Goal: Use online tool/utility: Utilize a website feature to perform a specific function

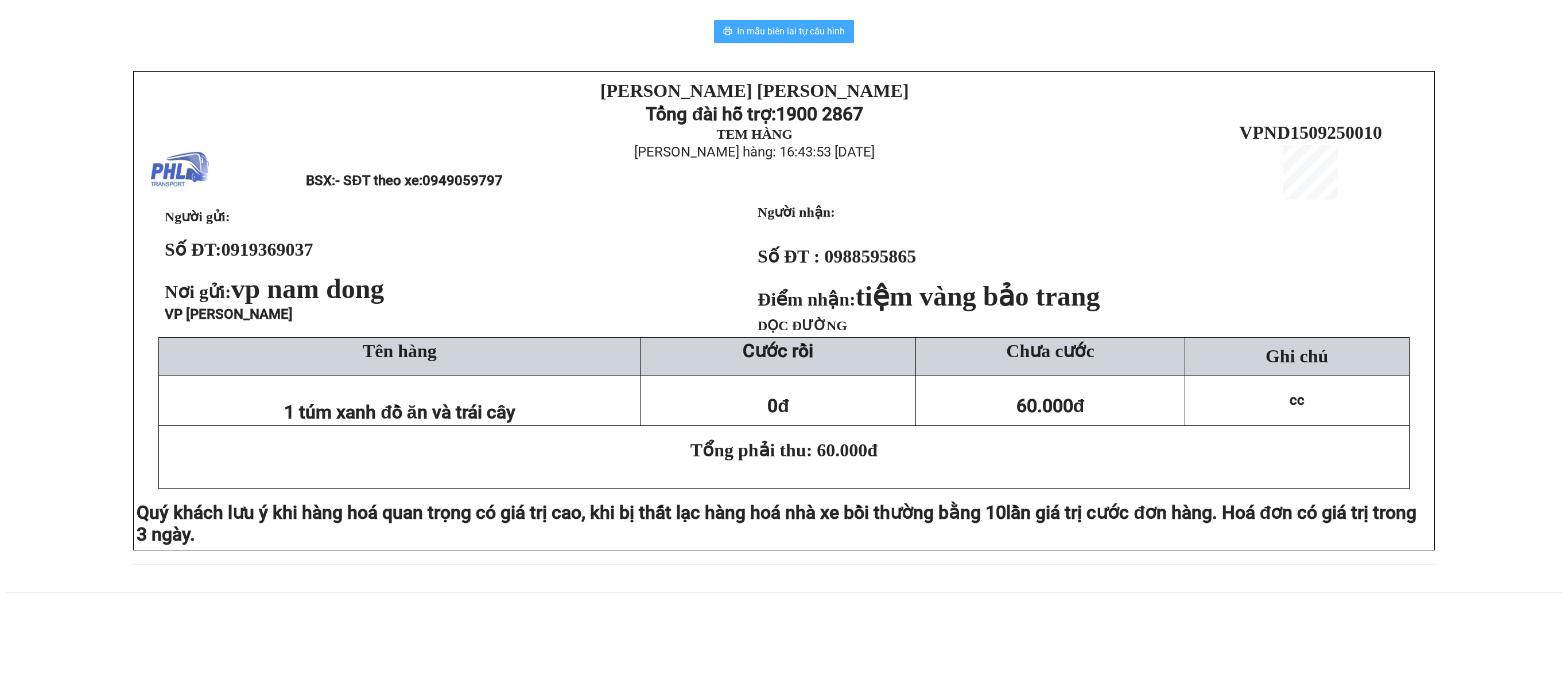
click at [831, 21] on button "In mẫu biên lai tự cấu hình" at bounding box center [784, 31] width 140 height 23
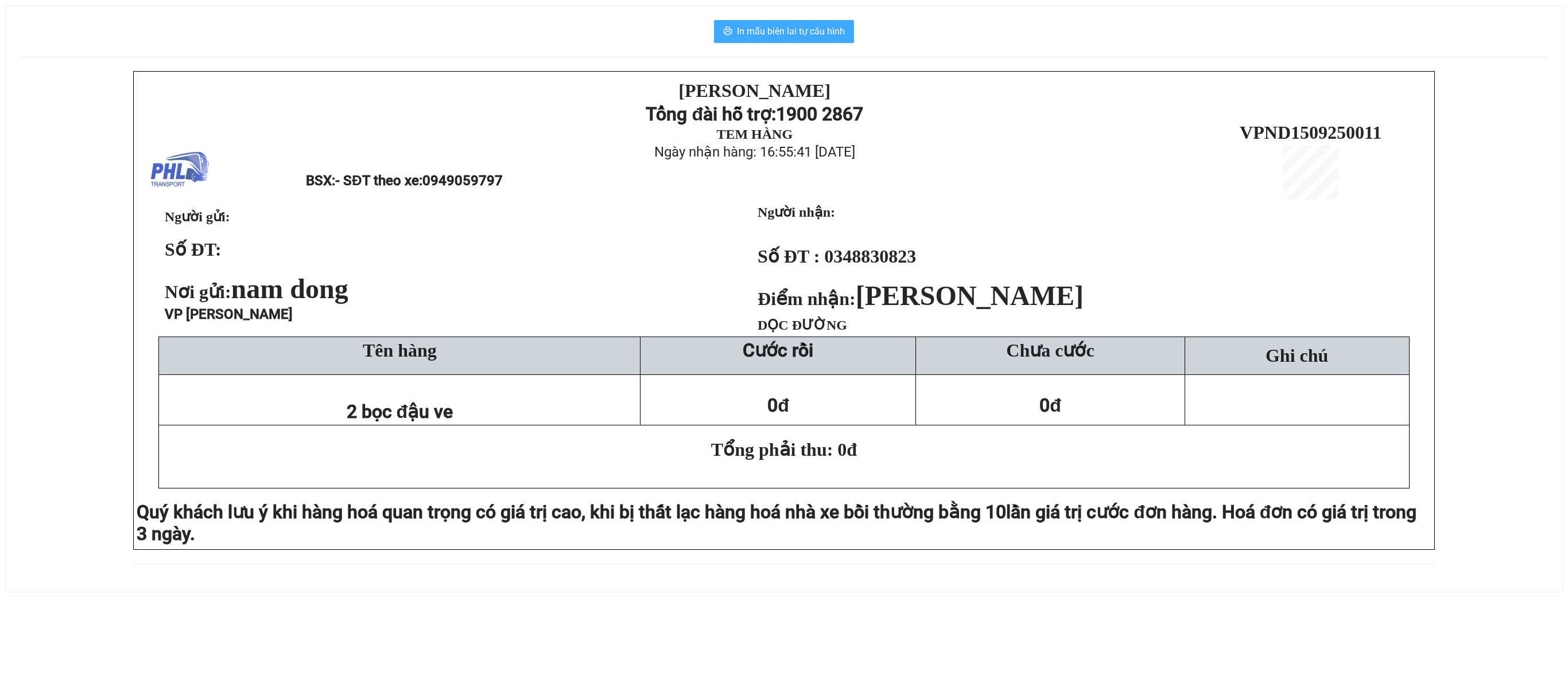
click at [794, 24] on button "In mẫu biên lai tự cấu hình" at bounding box center [784, 31] width 140 height 23
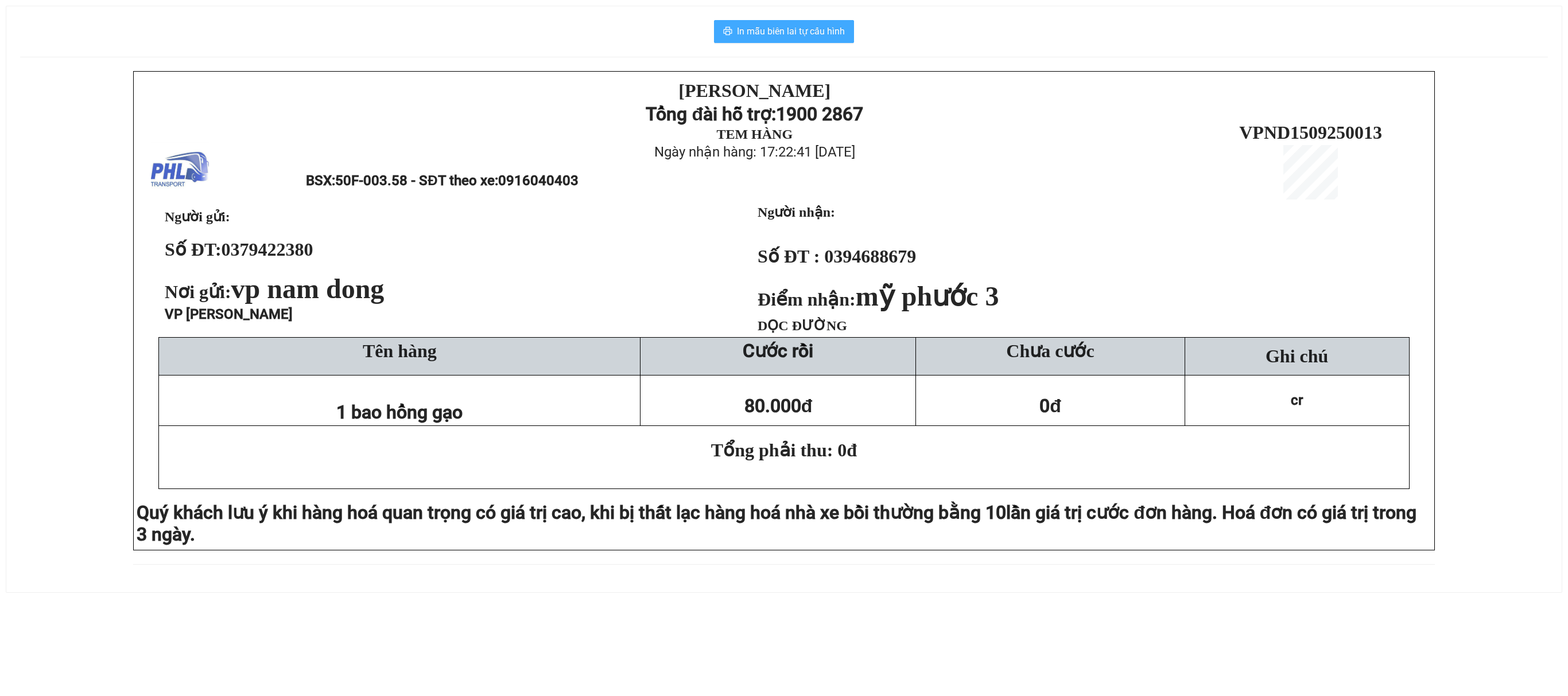
click at [808, 27] on span "In mẫu biên lai tự cấu hình" at bounding box center [791, 31] width 108 height 14
click at [829, 21] on button "In mẫu biên lai tự cấu hình" at bounding box center [784, 31] width 140 height 23
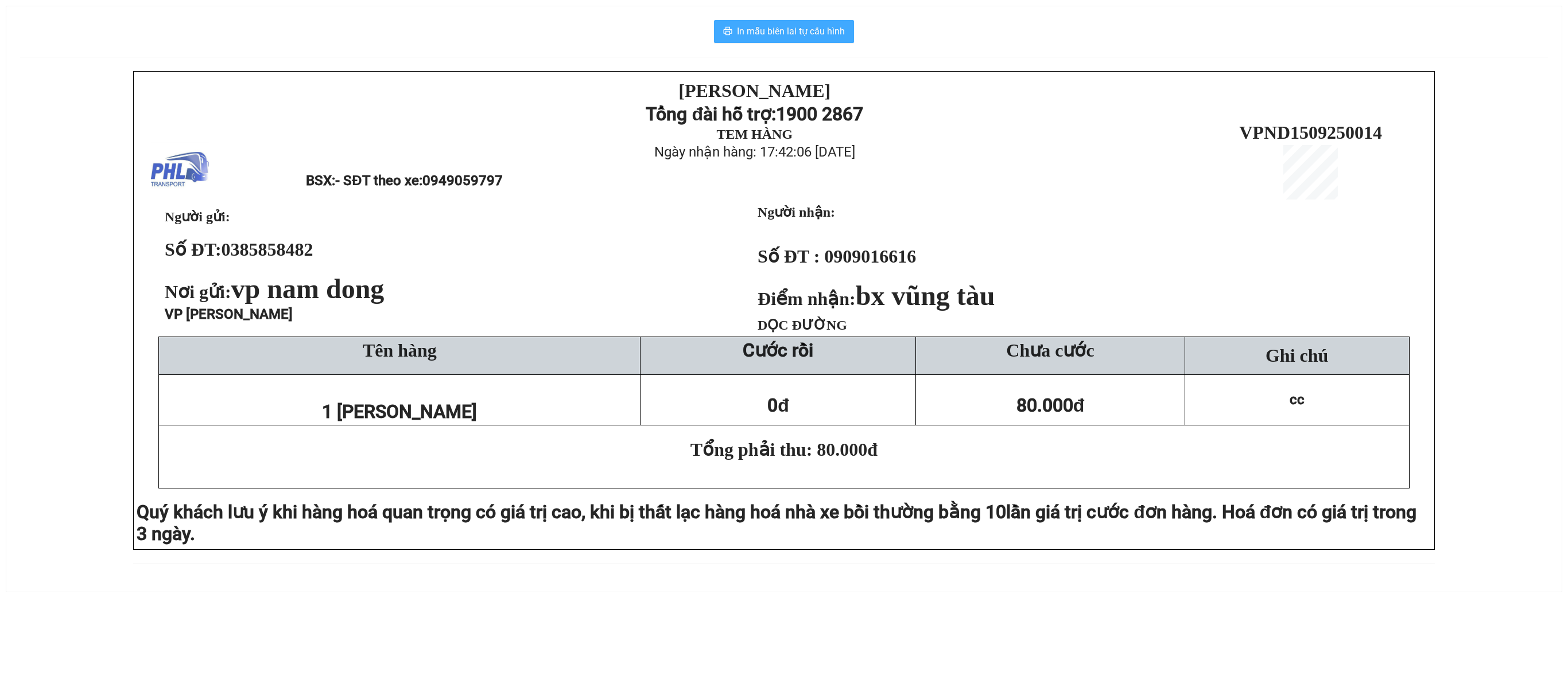
click at [817, 34] on span "In mẫu biên lai tự cấu hình" at bounding box center [791, 31] width 108 height 14
